Goal: Consume media (video, audio): Consume media (video, audio)

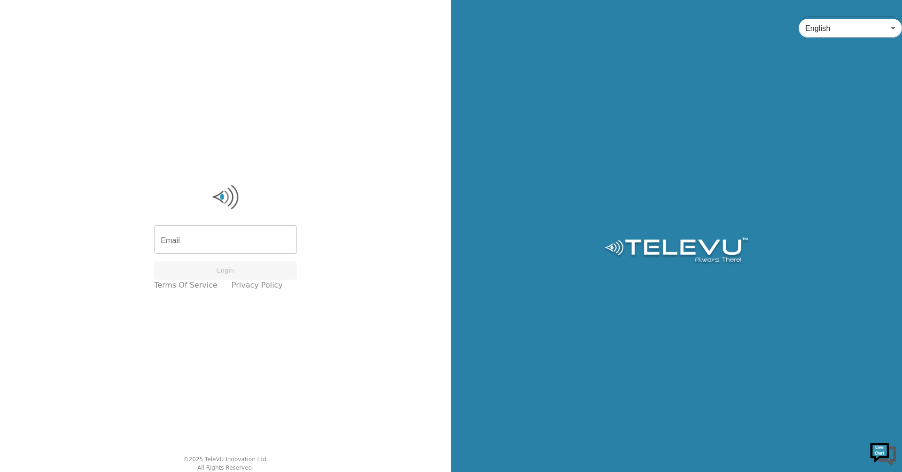
click at [233, 239] on input "Email" at bounding box center [225, 241] width 143 height 26
type input "[PERSON_NAME][EMAIL_ADDRESS][DOMAIN_NAME]"
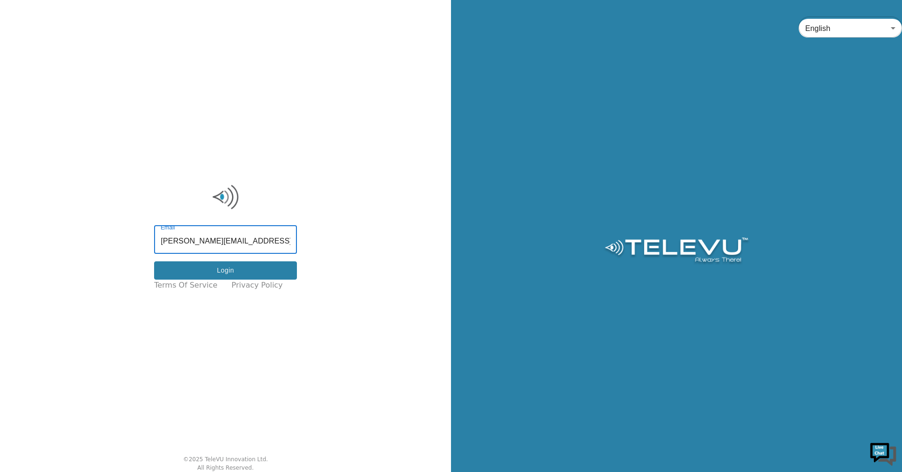
click at [253, 276] on button "Login" at bounding box center [225, 271] width 143 height 18
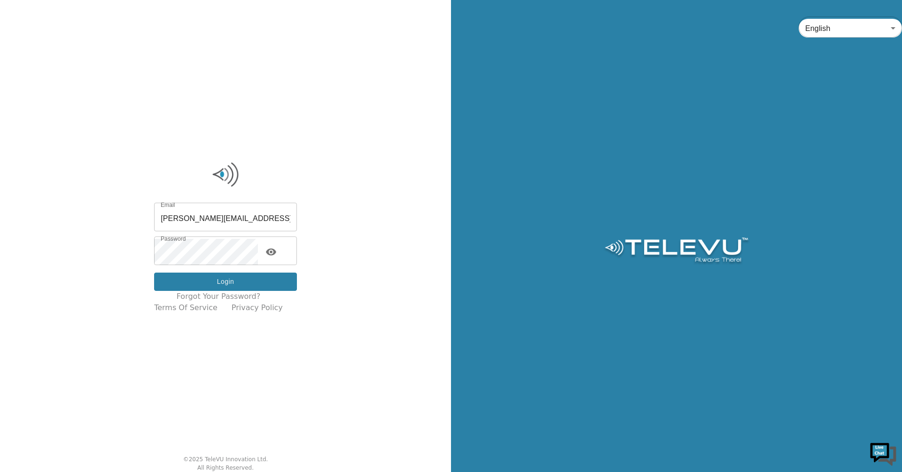
click at [252, 282] on button "Login" at bounding box center [225, 282] width 143 height 18
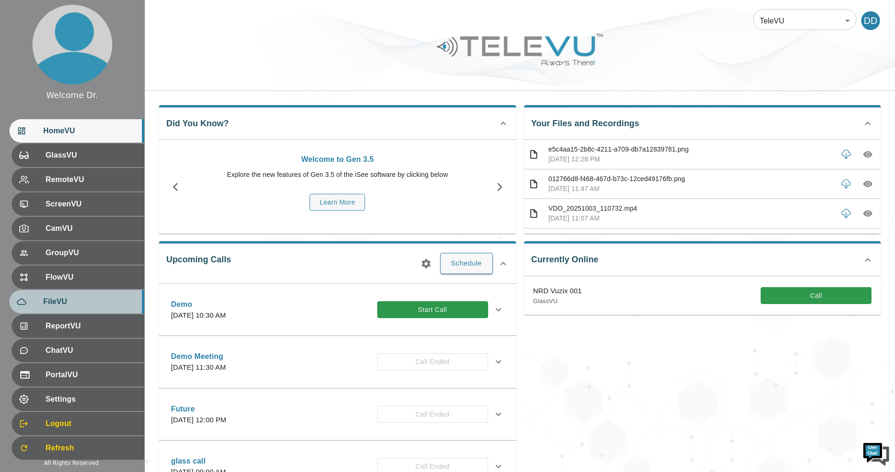
click at [63, 296] on div "FileVU" at bounding box center [76, 301] width 135 height 23
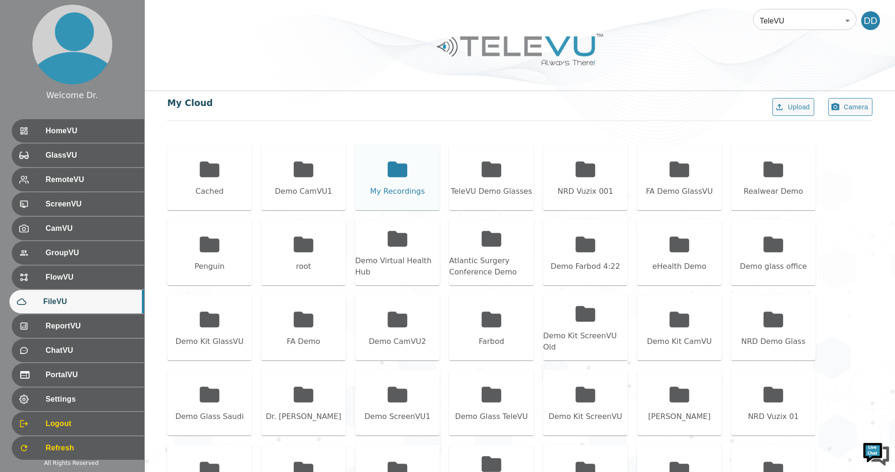
click at [380, 179] on div "My Recordings" at bounding box center [397, 178] width 85 height 66
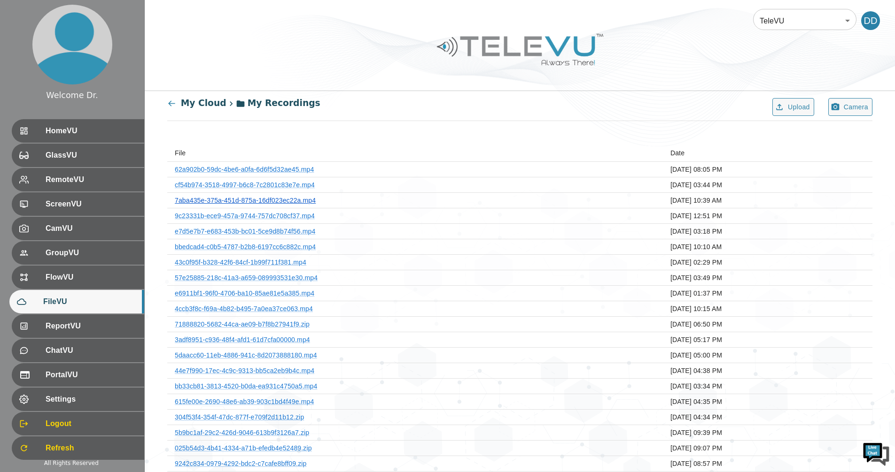
click at [293, 203] on link "7aba435e-375a-451d-875a-16df023ec22a.mp4" at bounding box center [245, 201] width 141 height 8
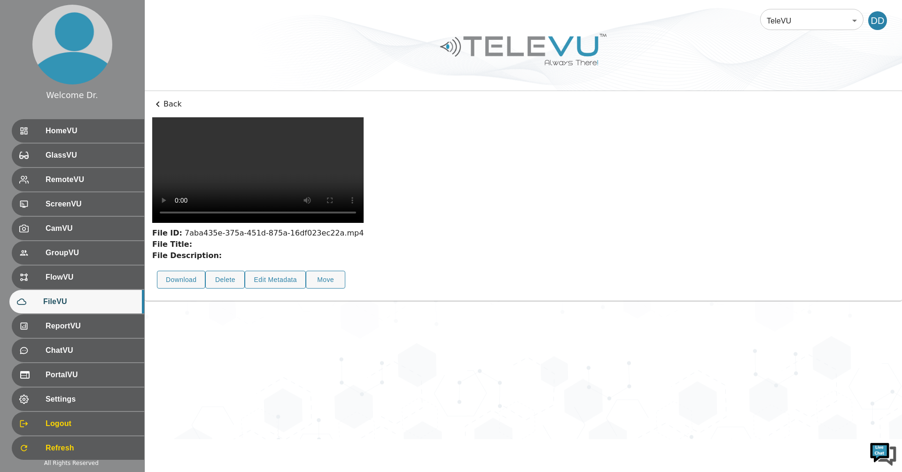
click at [171, 101] on p "Back" at bounding box center [523, 104] width 742 height 11
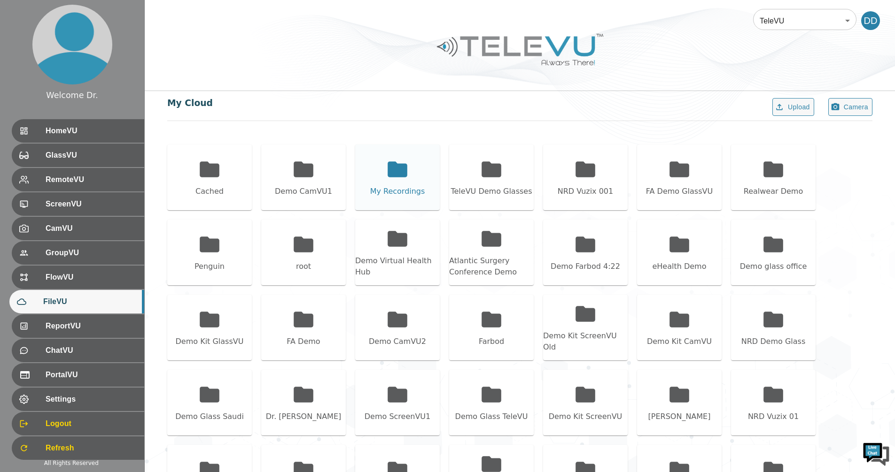
click at [403, 167] on icon at bounding box center [397, 169] width 20 height 15
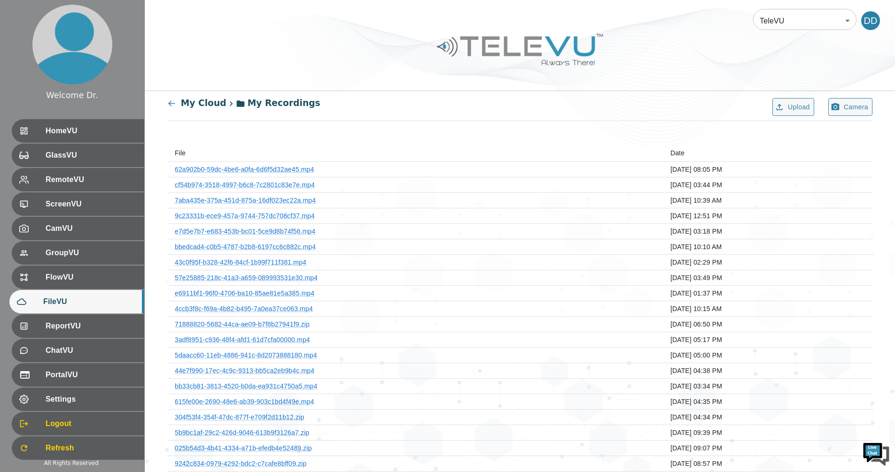
click at [249, 193] on th "7aba435e-375a-451d-875a-16df023ec22a.mp4" at bounding box center [414, 200] width 495 height 15
click at [252, 186] on link "cf54b974-3518-4997-b6c8-7c2801c83e7e.mp4" at bounding box center [245, 185] width 140 height 8
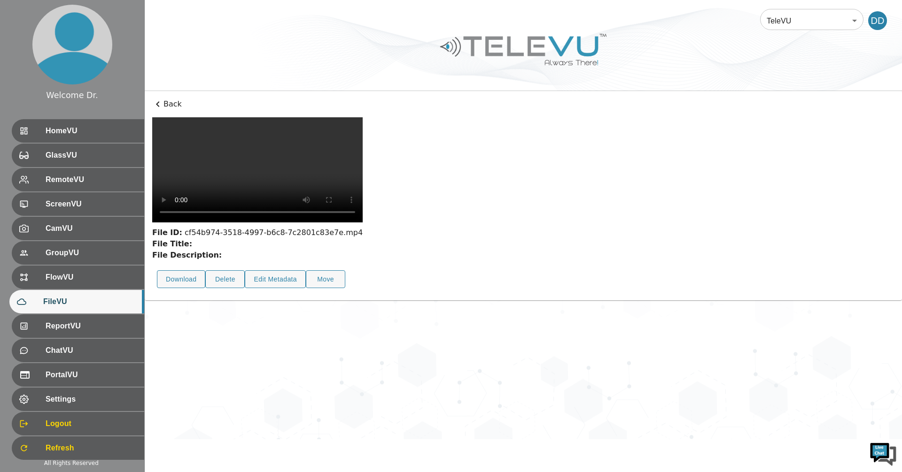
click at [587, 294] on div "File ID: cf54b974-3518-4997-b6c8-7c2801c83e7e.mp4 File Title: File Description:…" at bounding box center [523, 205] width 742 height 176
